Goal: Transaction & Acquisition: Purchase product/service

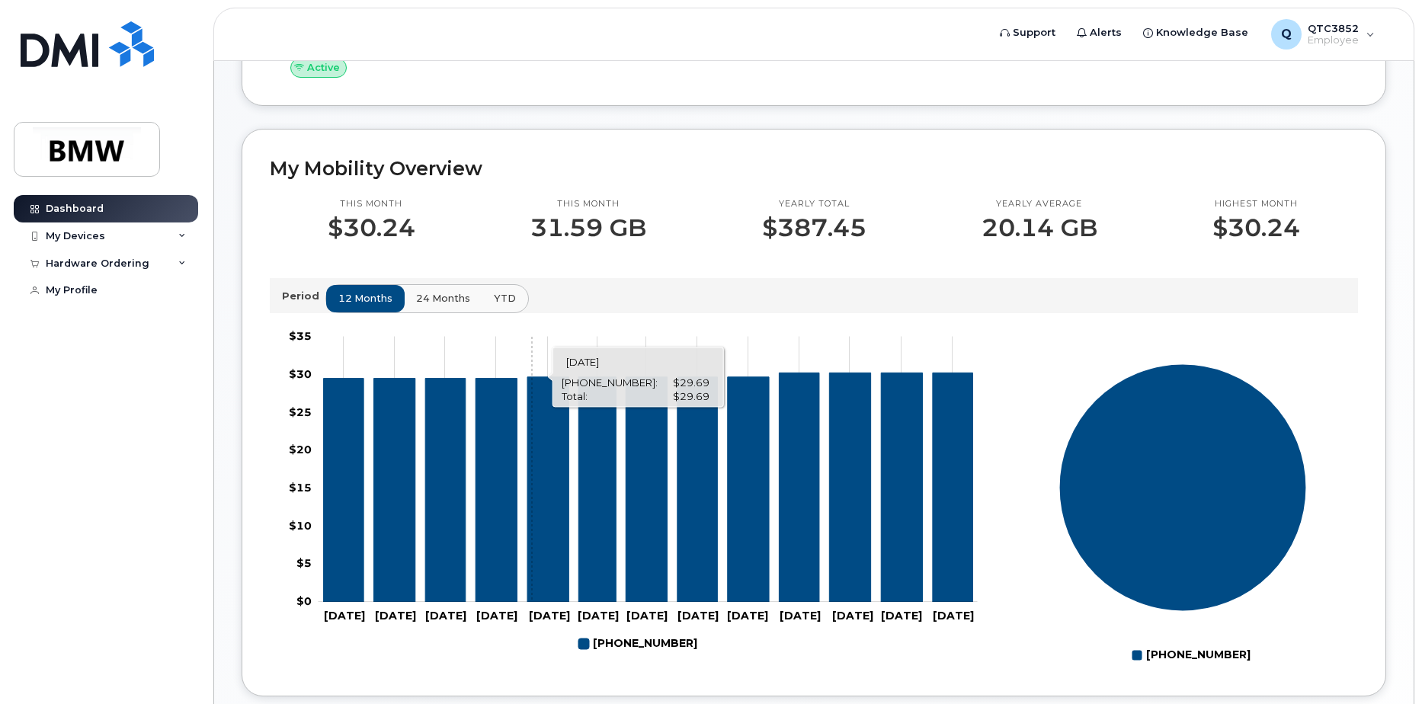
scroll to position [293, 0]
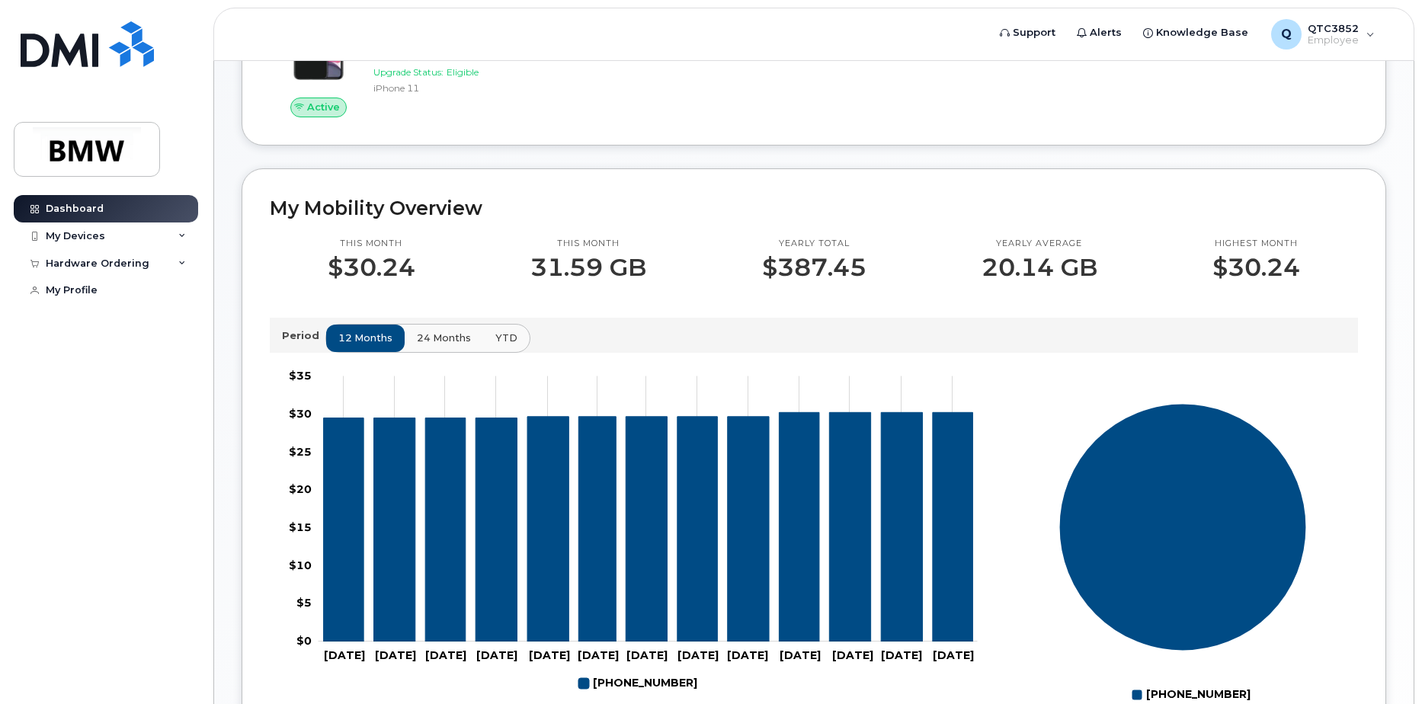
click at [437, 345] on span "24 months" at bounding box center [444, 338] width 54 height 14
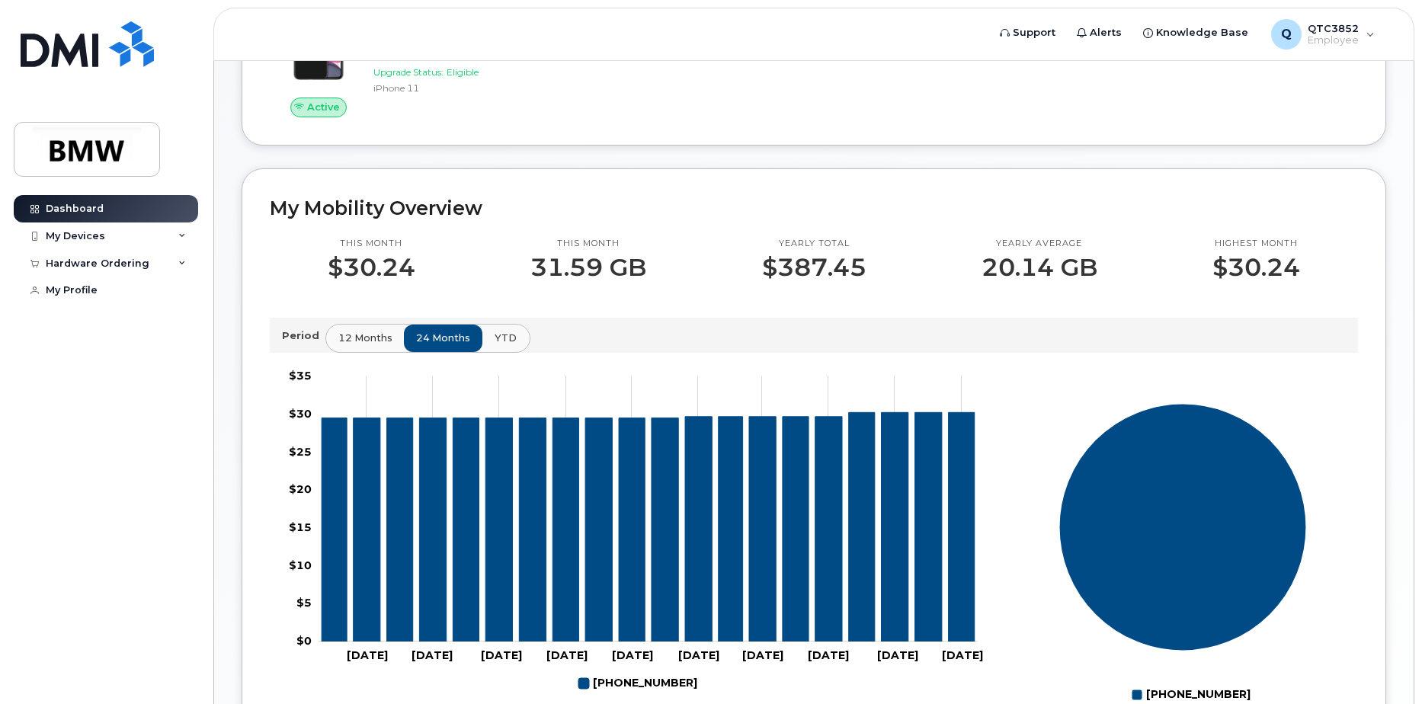
click at [507, 345] on span "YTD" at bounding box center [506, 338] width 22 height 14
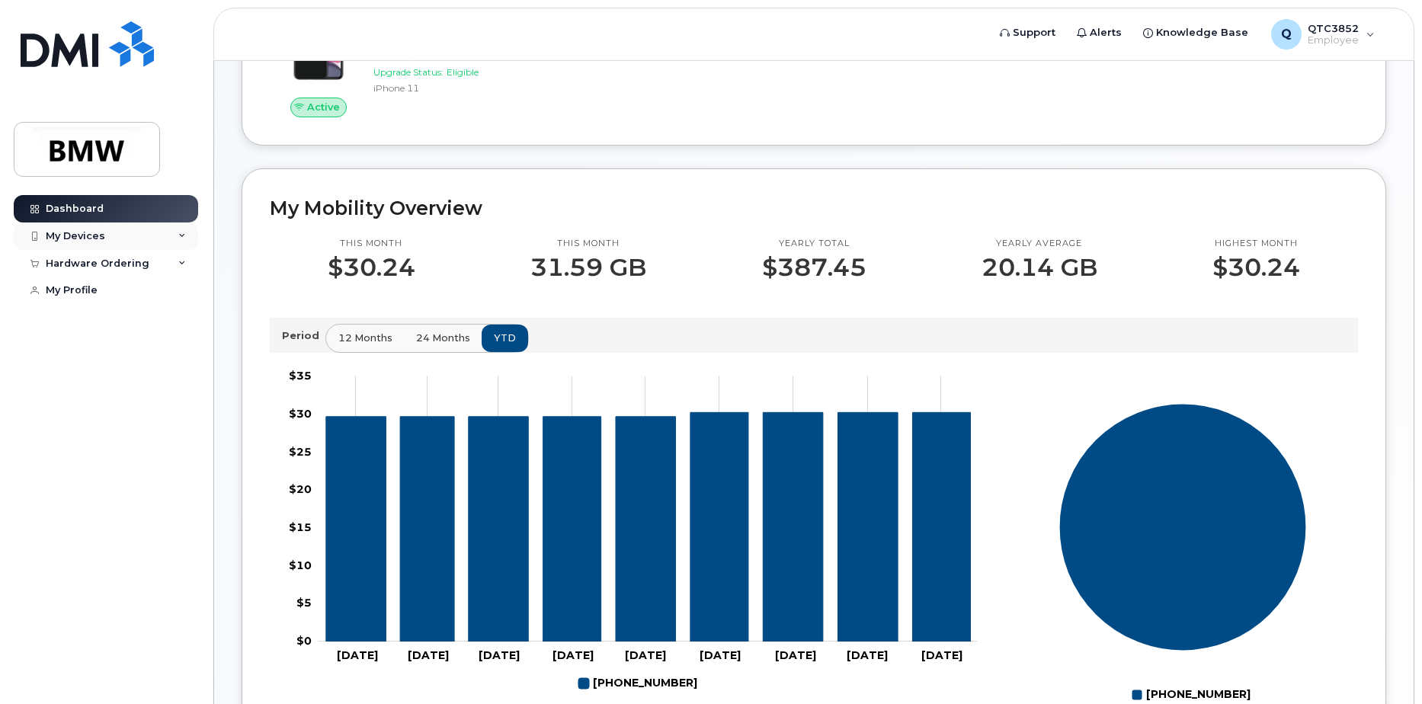
click at [152, 233] on div "My Devices" at bounding box center [106, 236] width 184 height 27
click at [151, 304] on div "([PERSON_NAME])" at bounding box center [139, 307] width 93 height 14
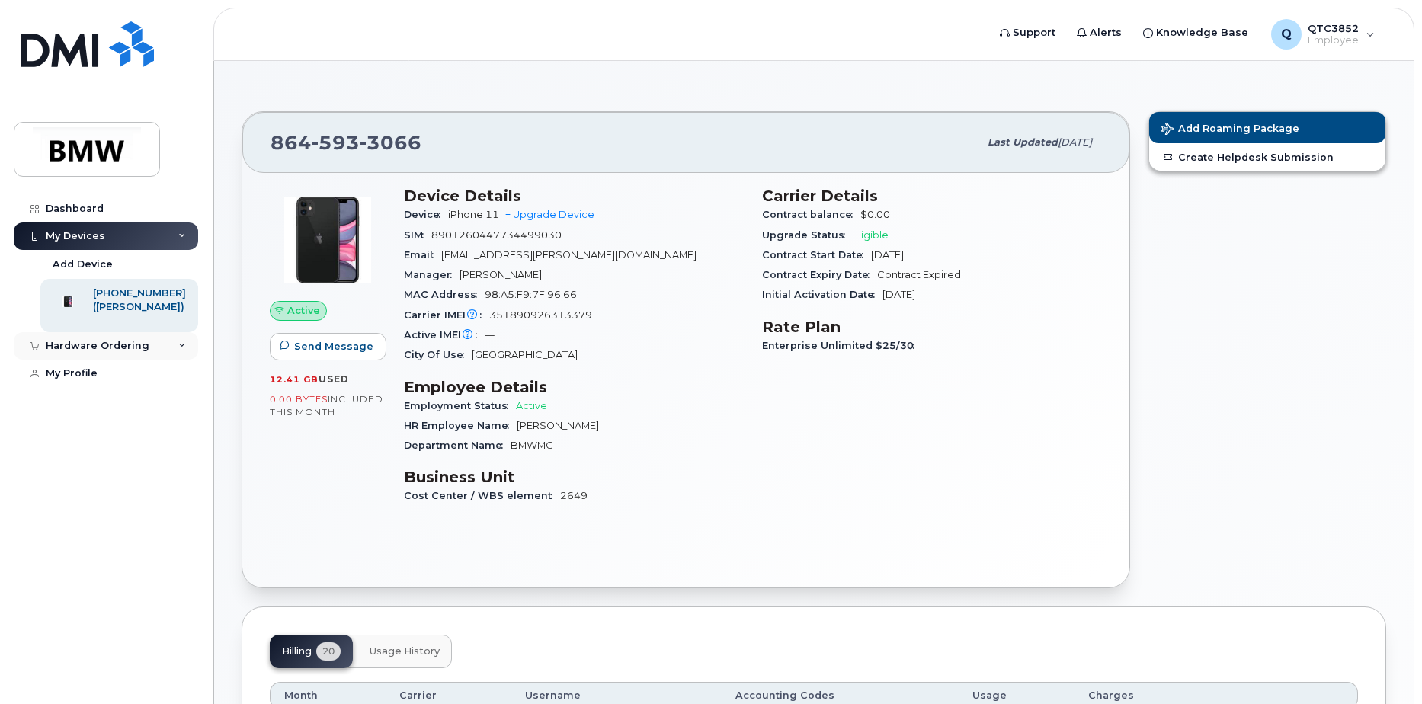
click at [140, 352] on div "Hardware Ordering" at bounding box center [98, 346] width 104 height 12
click at [120, 389] on link "New Order" at bounding box center [119, 374] width 158 height 29
